Goal: Book appointment/travel/reservation

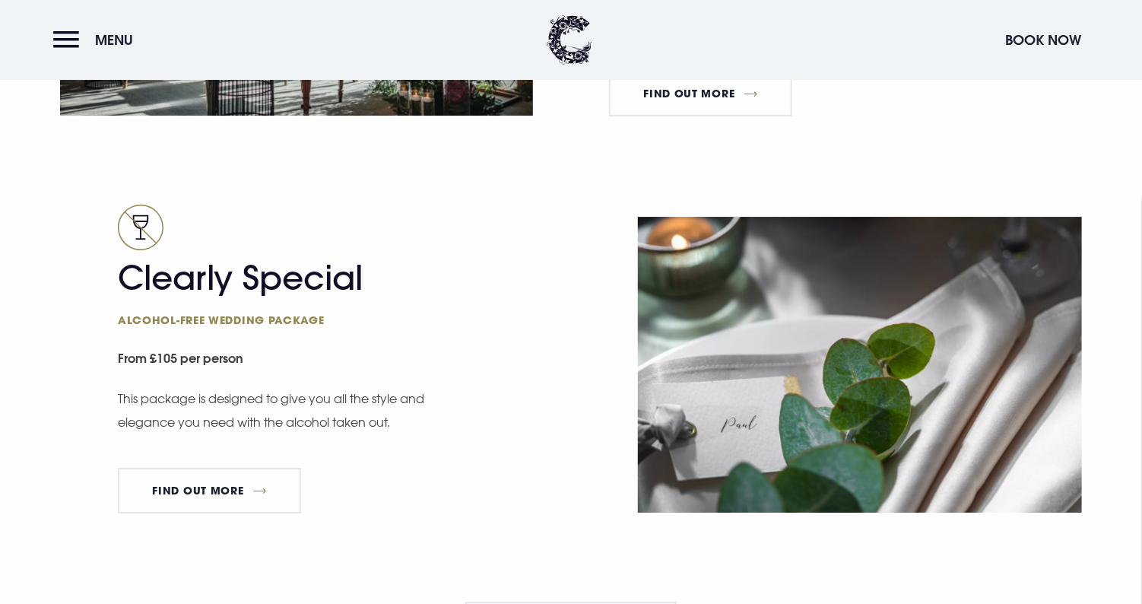
scroll to position [2509, 0]
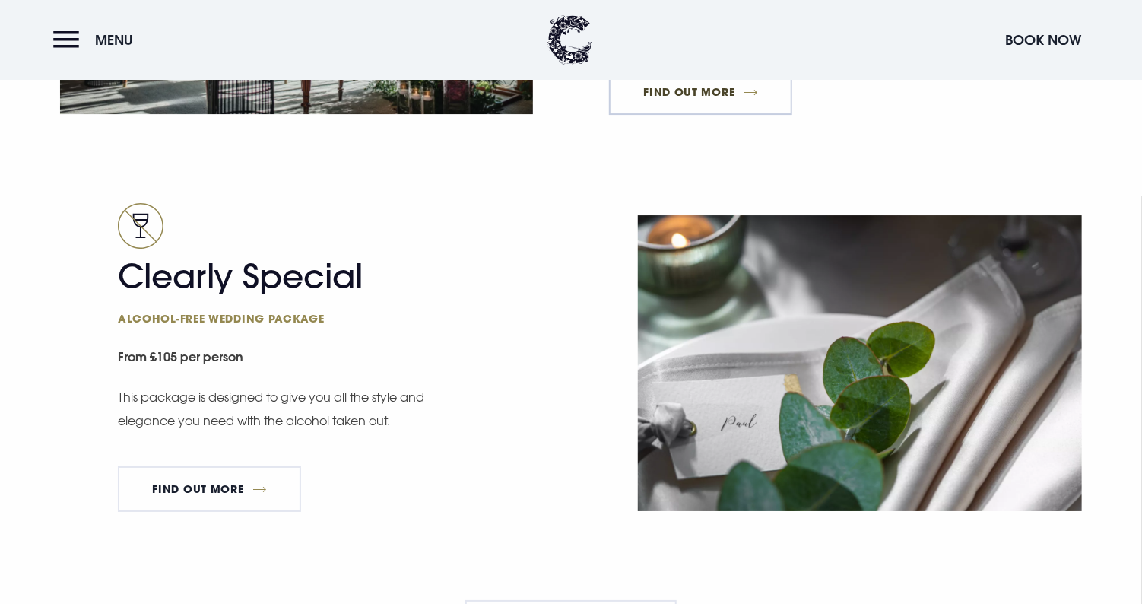
click at [716, 105] on link "FIND OUT MORE" at bounding box center [700, 92] width 183 height 46
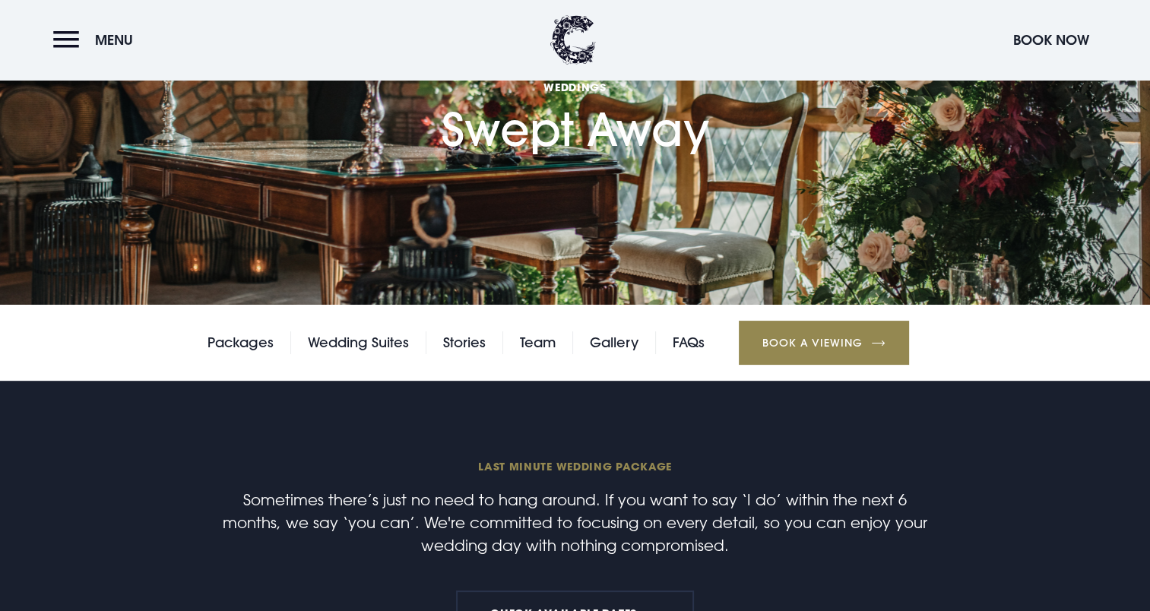
scroll to position [152, 0]
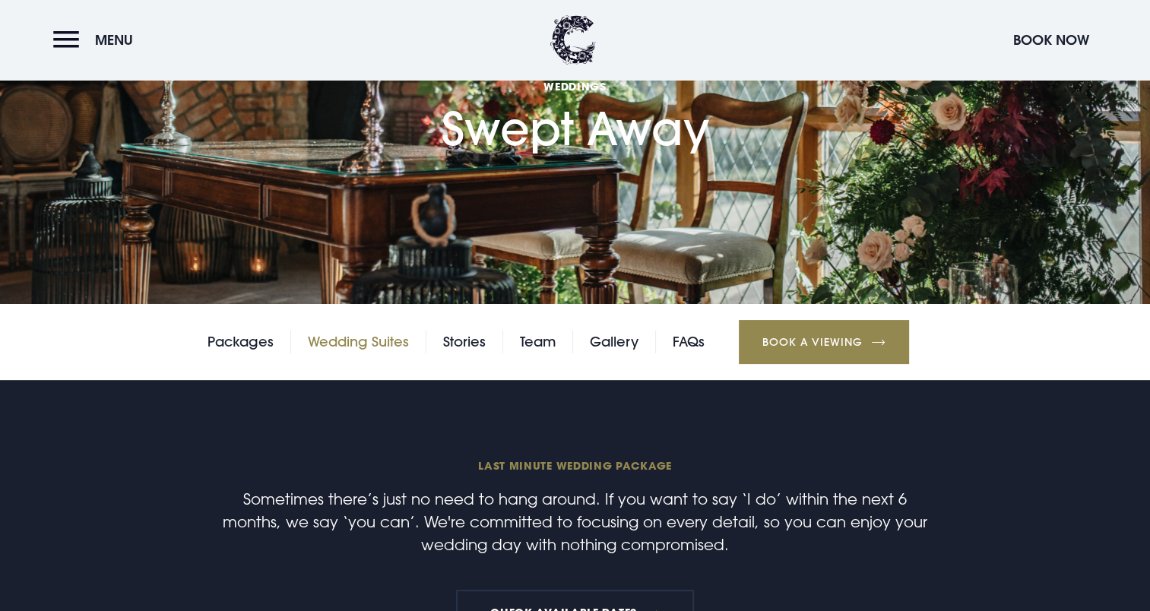
click at [360, 343] on link "Wedding Suites" at bounding box center [358, 342] width 101 height 23
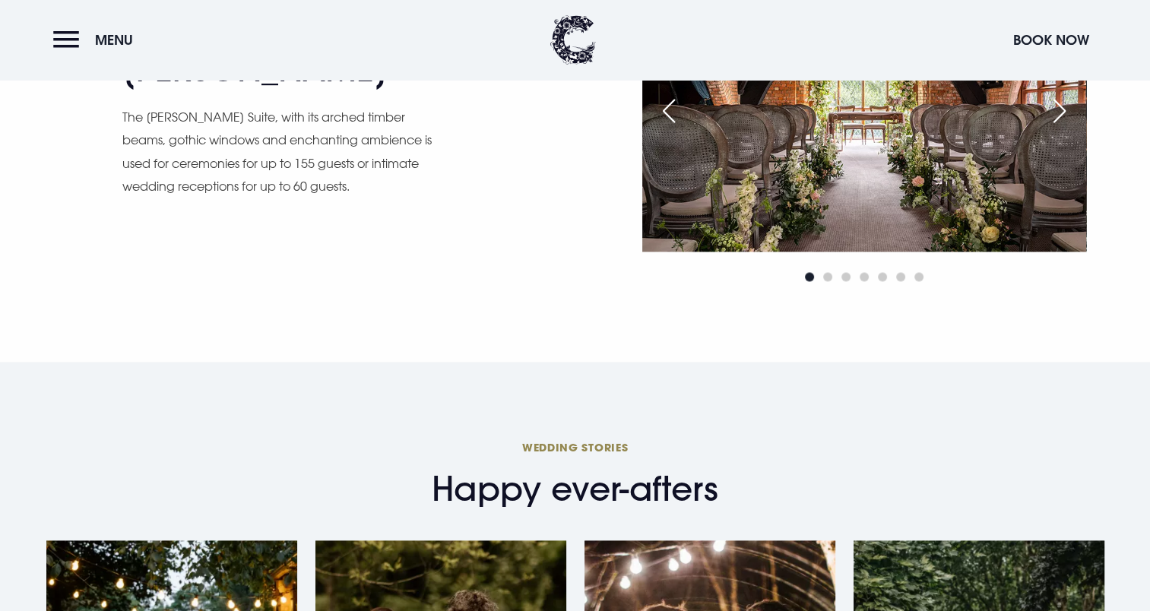
scroll to position [2205, 0]
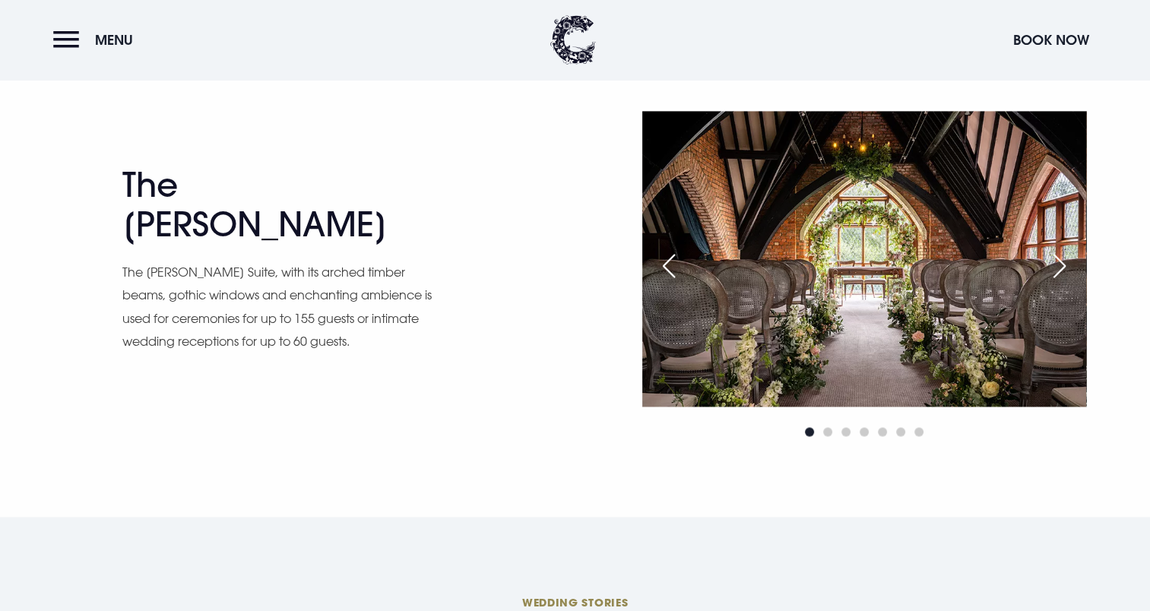
click at [1070, 265] on div "Next slide" at bounding box center [1060, 265] width 38 height 33
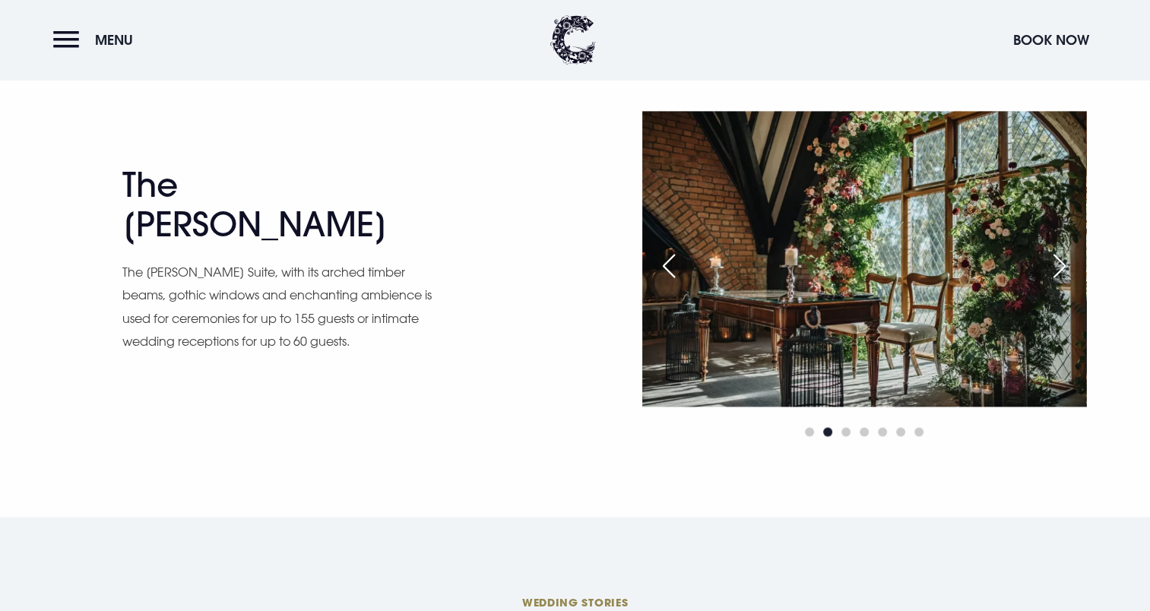
click at [1070, 265] on div "Next slide" at bounding box center [1060, 265] width 38 height 33
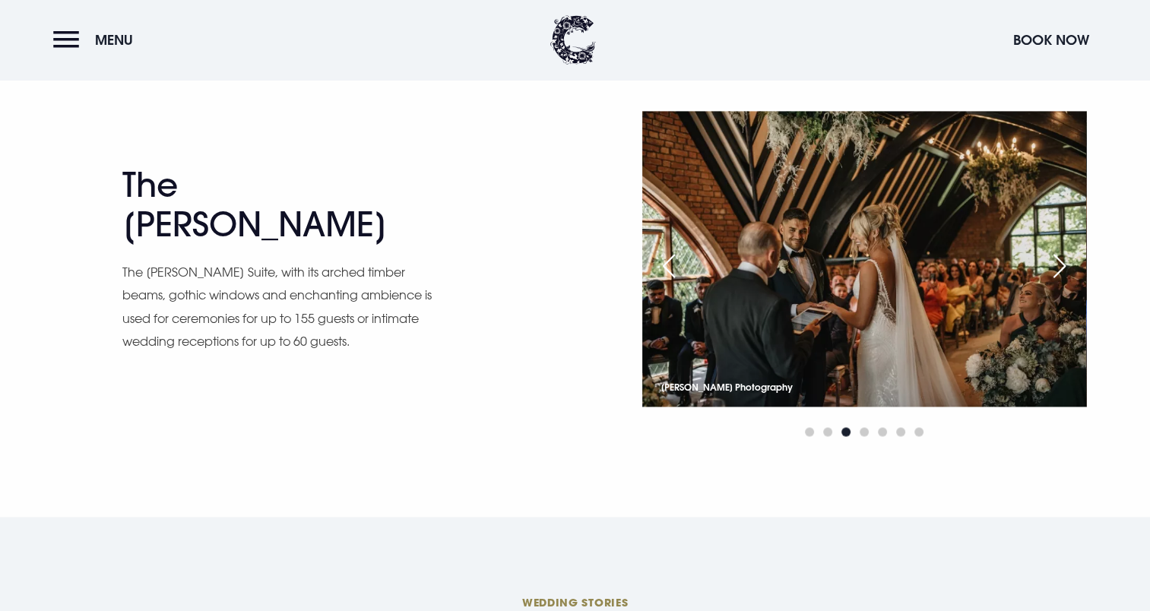
click at [1070, 265] on div "Next slide" at bounding box center [1060, 265] width 38 height 33
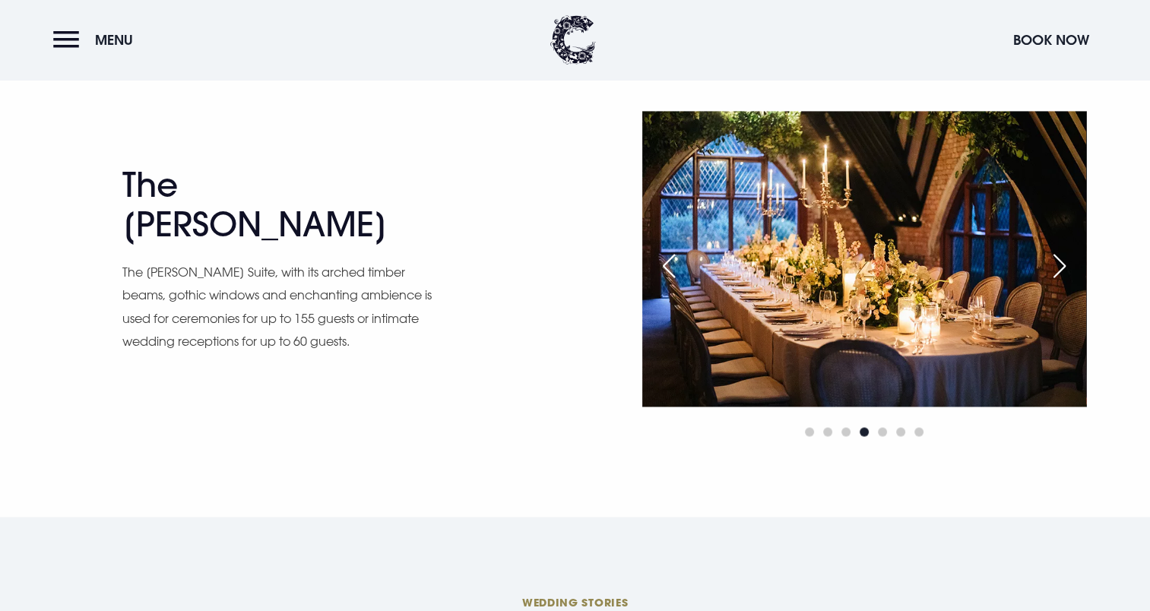
click at [1070, 265] on div "Next slide" at bounding box center [1060, 265] width 38 height 33
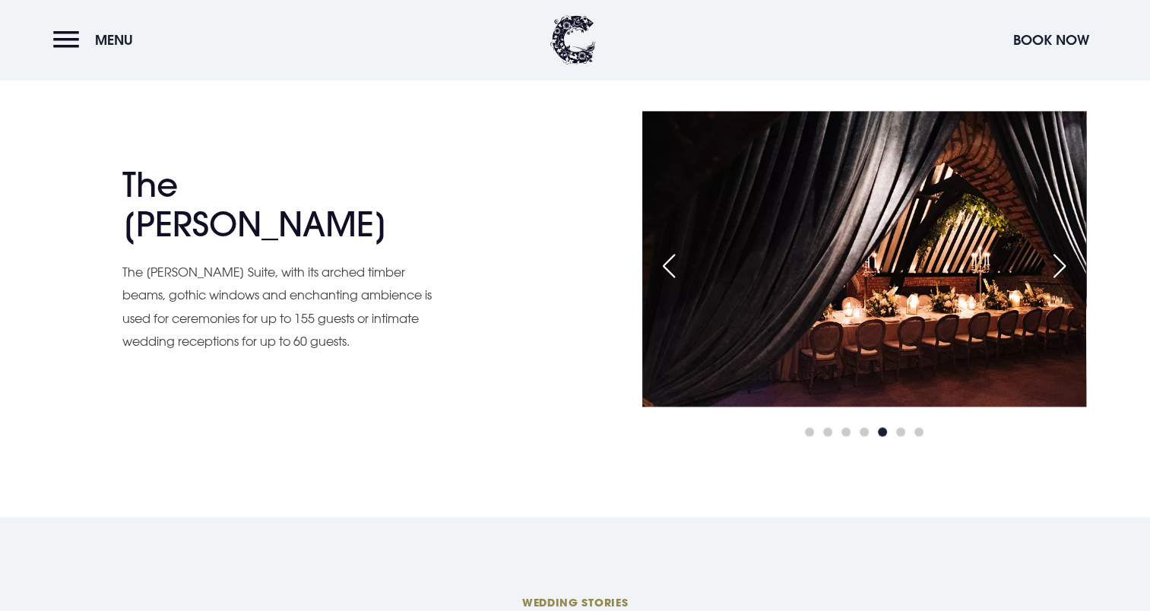
click at [1070, 265] on div "Next slide" at bounding box center [1060, 265] width 38 height 33
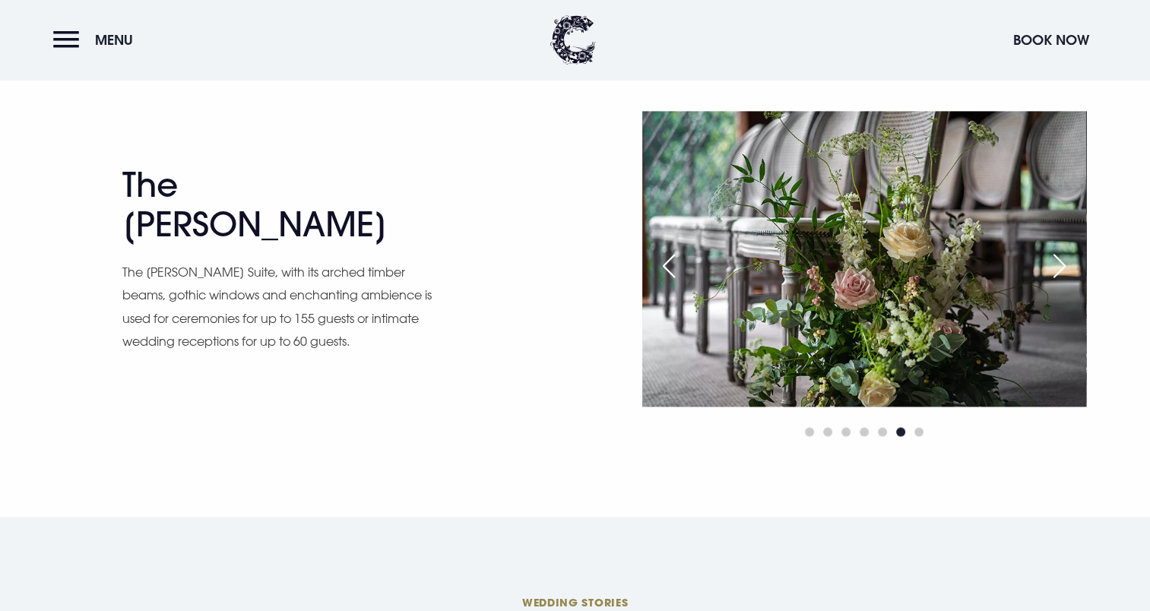
click at [1070, 265] on div "Next slide" at bounding box center [1060, 265] width 38 height 33
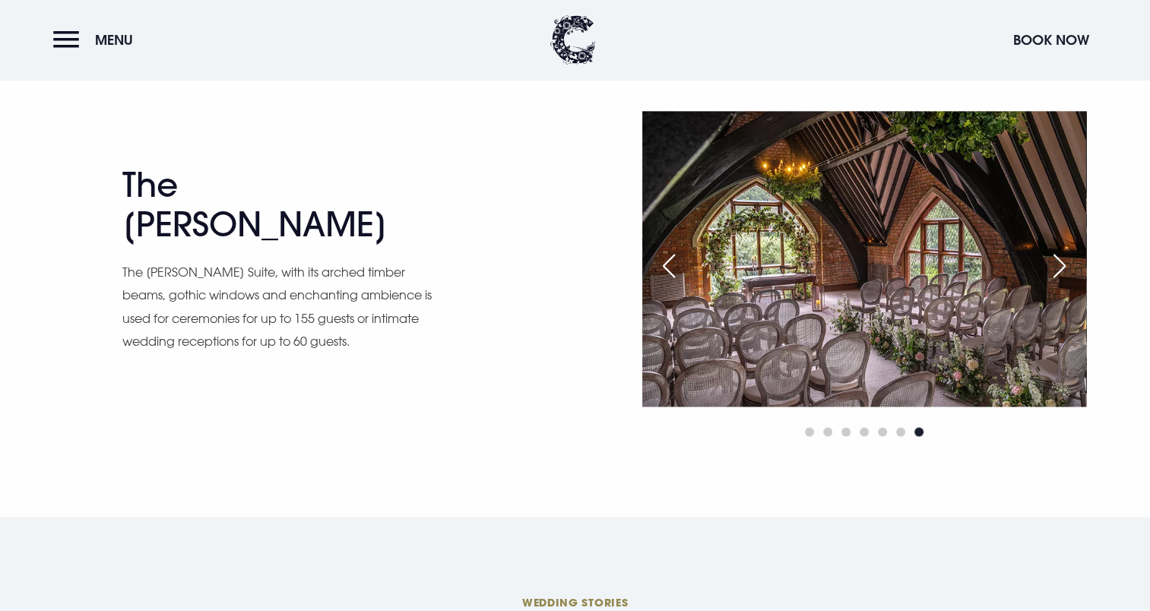
click at [1070, 265] on div "Next slide" at bounding box center [1060, 265] width 38 height 33
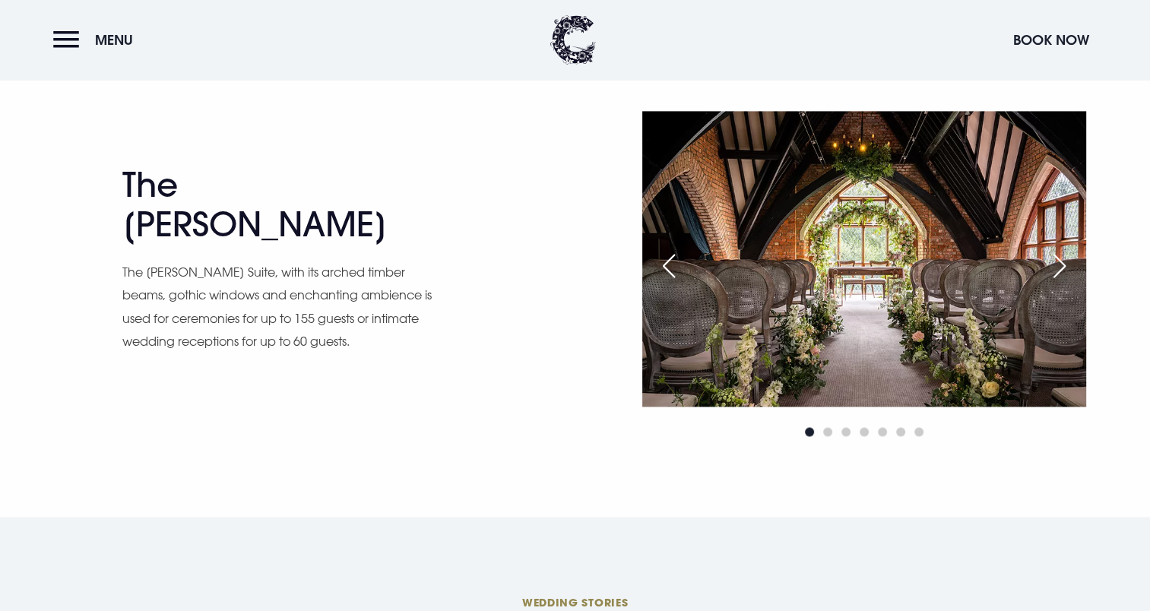
click at [1070, 265] on div "Next slide" at bounding box center [1060, 265] width 38 height 33
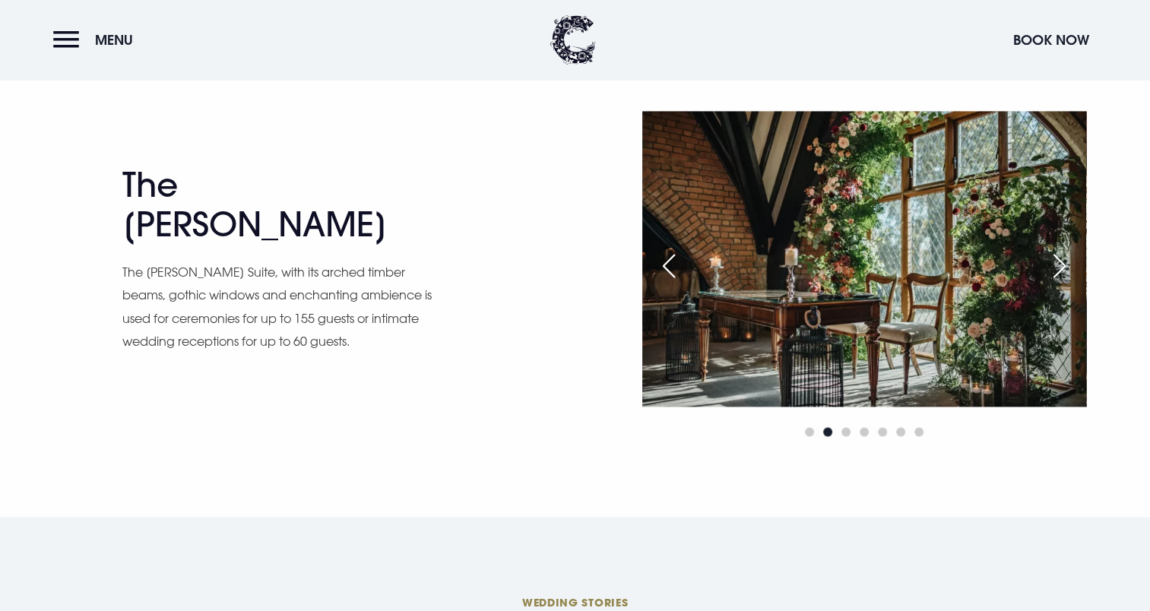
click at [1070, 265] on div "Next slide" at bounding box center [1060, 265] width 38 height 33
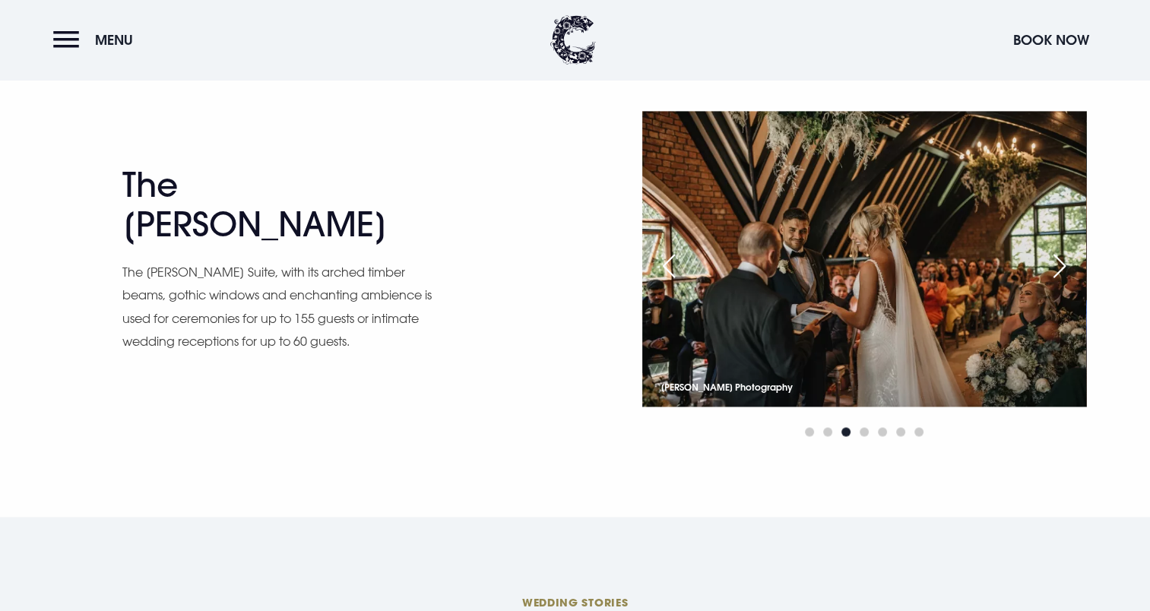
click at [1070, 265] on div "Next slide" at bounding box center [1060, 265] width 38 height 33
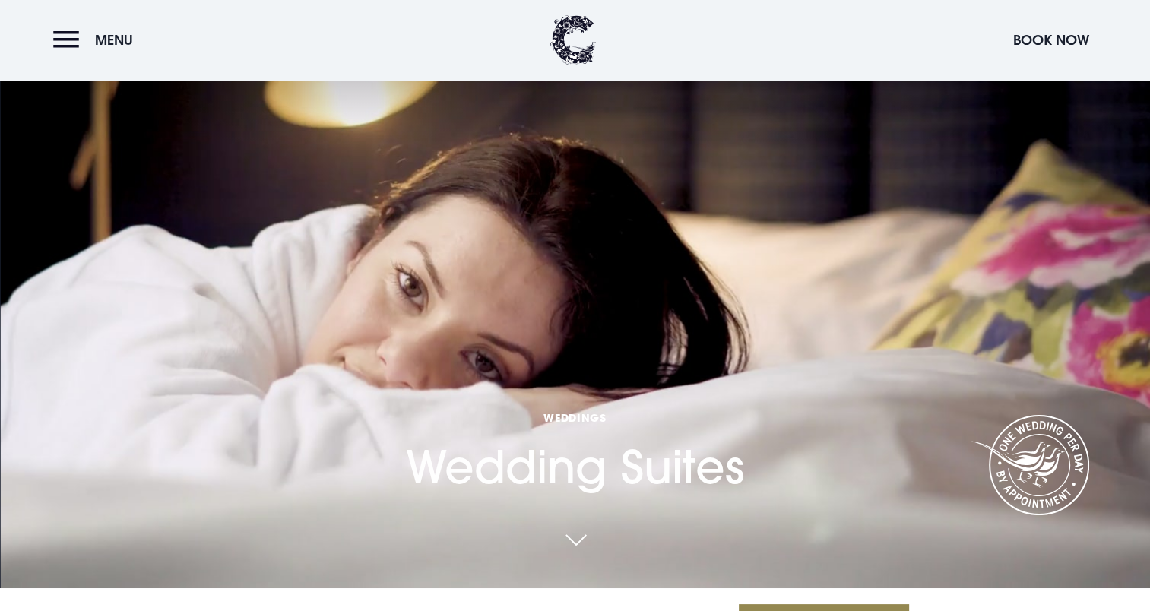
scroll to position [0, 0]
